Goal: Find specific page/section: Find specific page/section

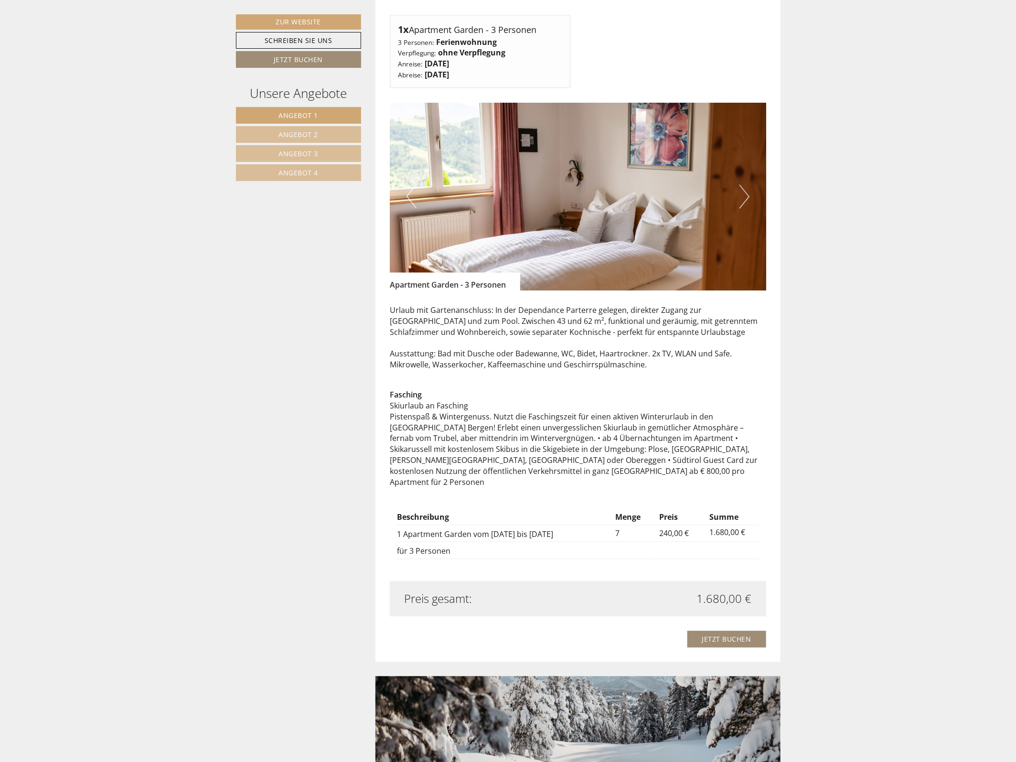
scroll to position [1015, 0]
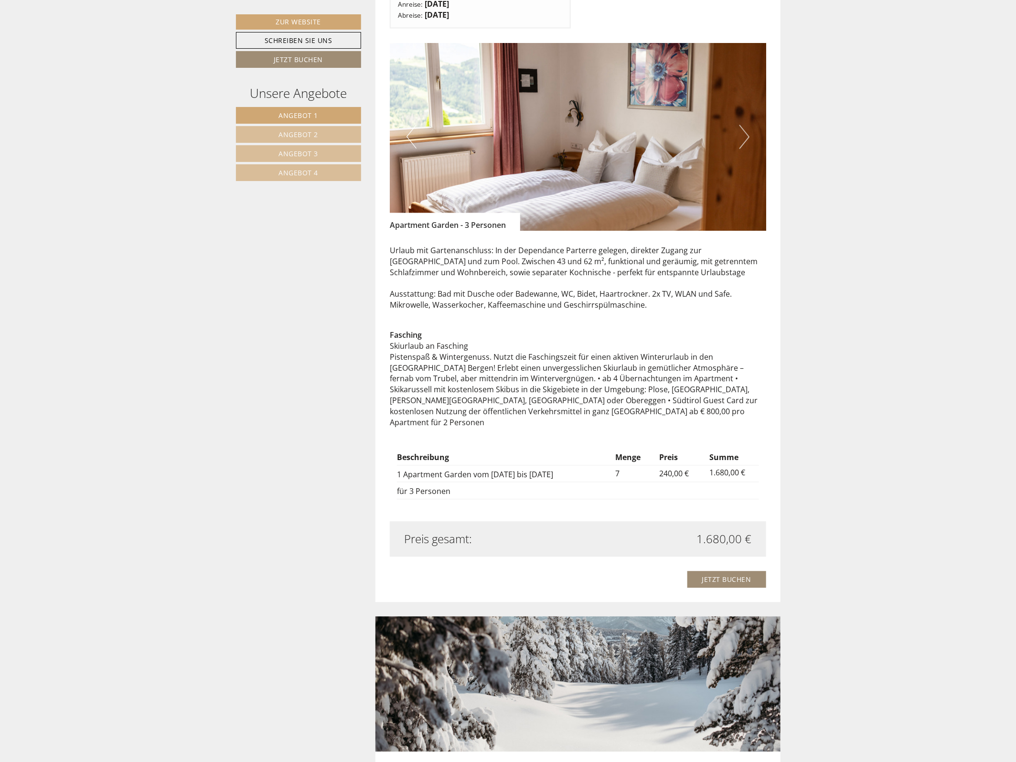
scroll to position [896, 0]
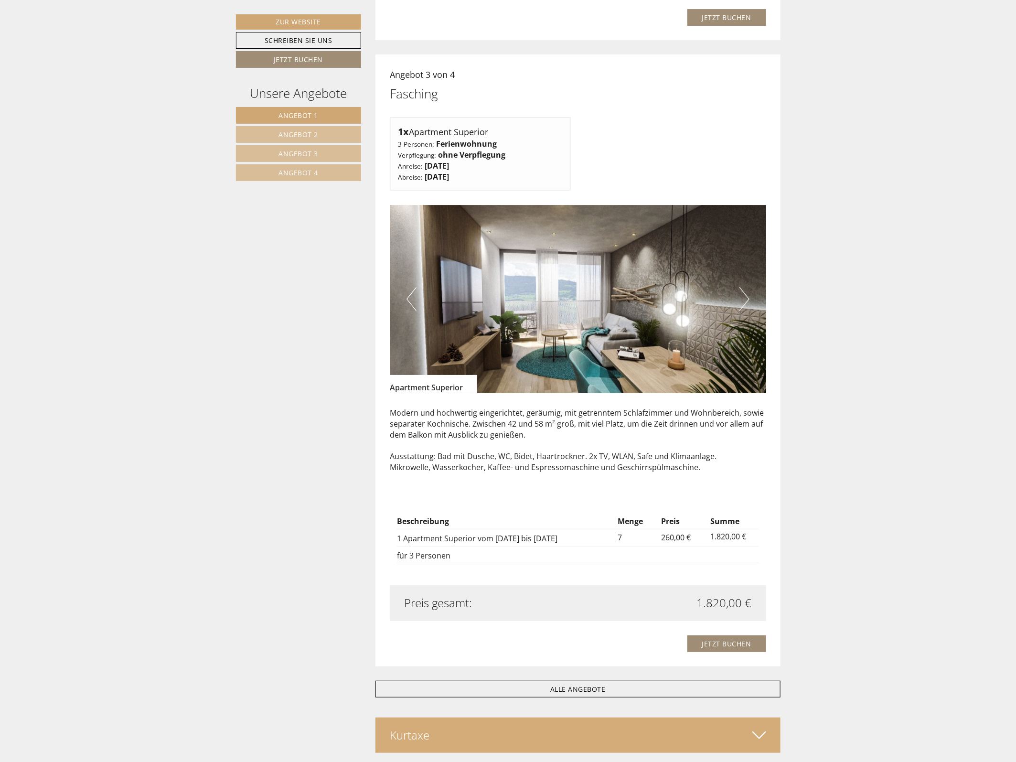
scroll to position [1971, 0]
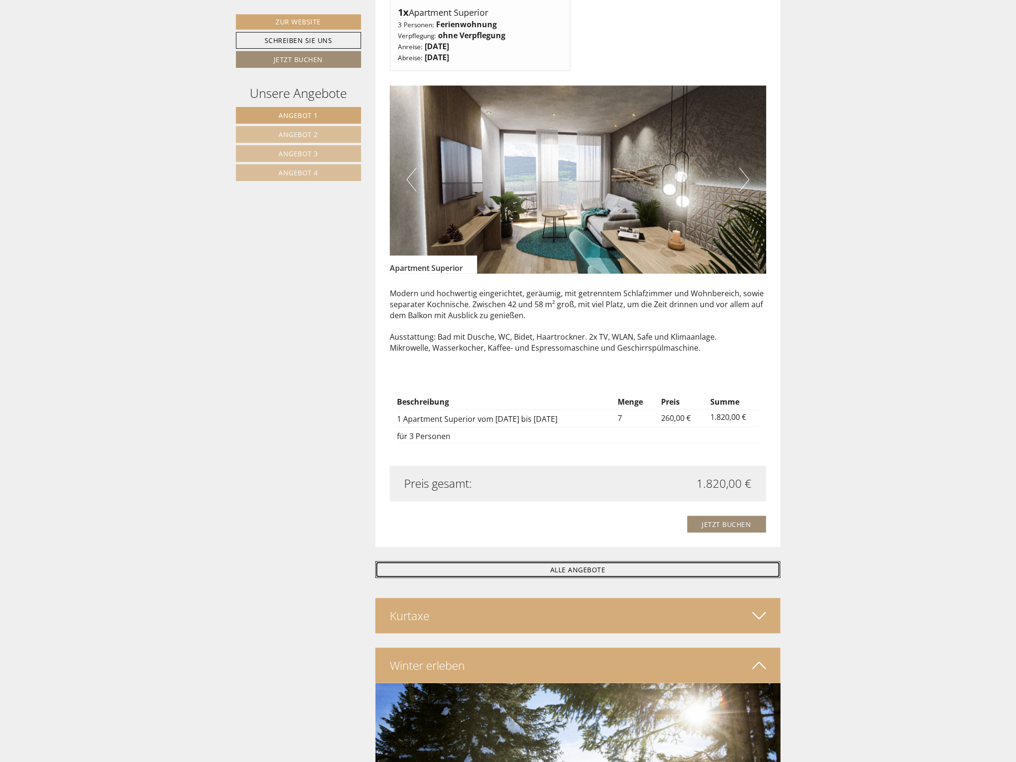
click at [563, 569] on link "ALLE ANGEBOTE" at bounding box center [578, 569] width 405 height 17
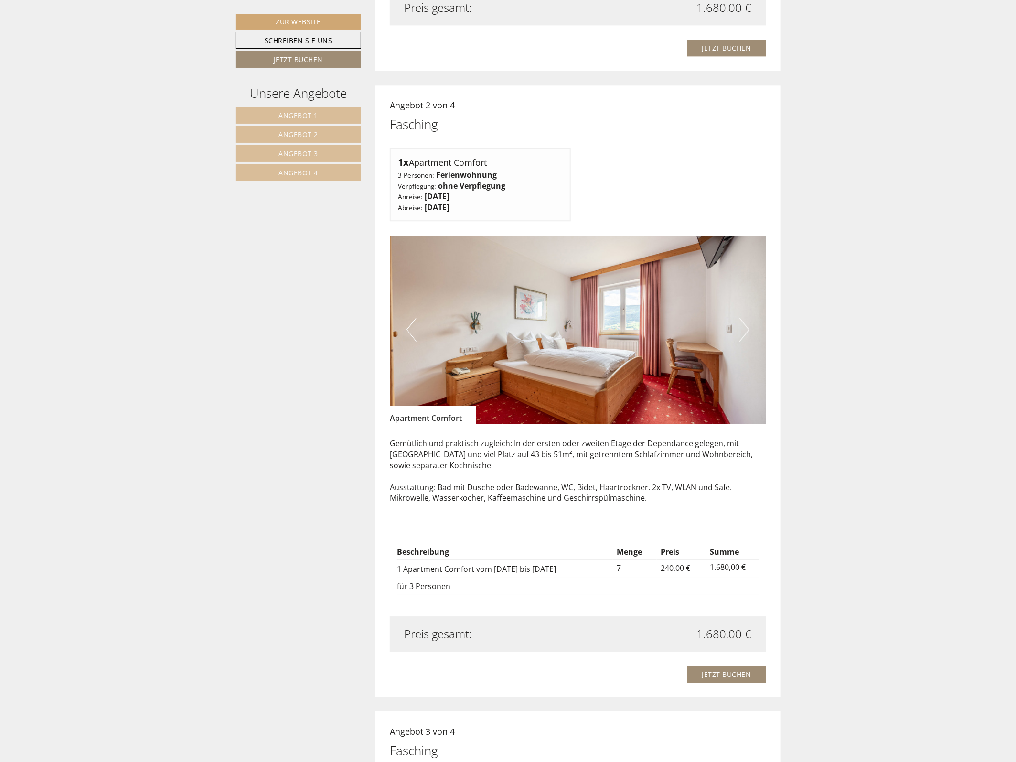
scroll to position [1194, 0]
